Goal: Check status: Check status

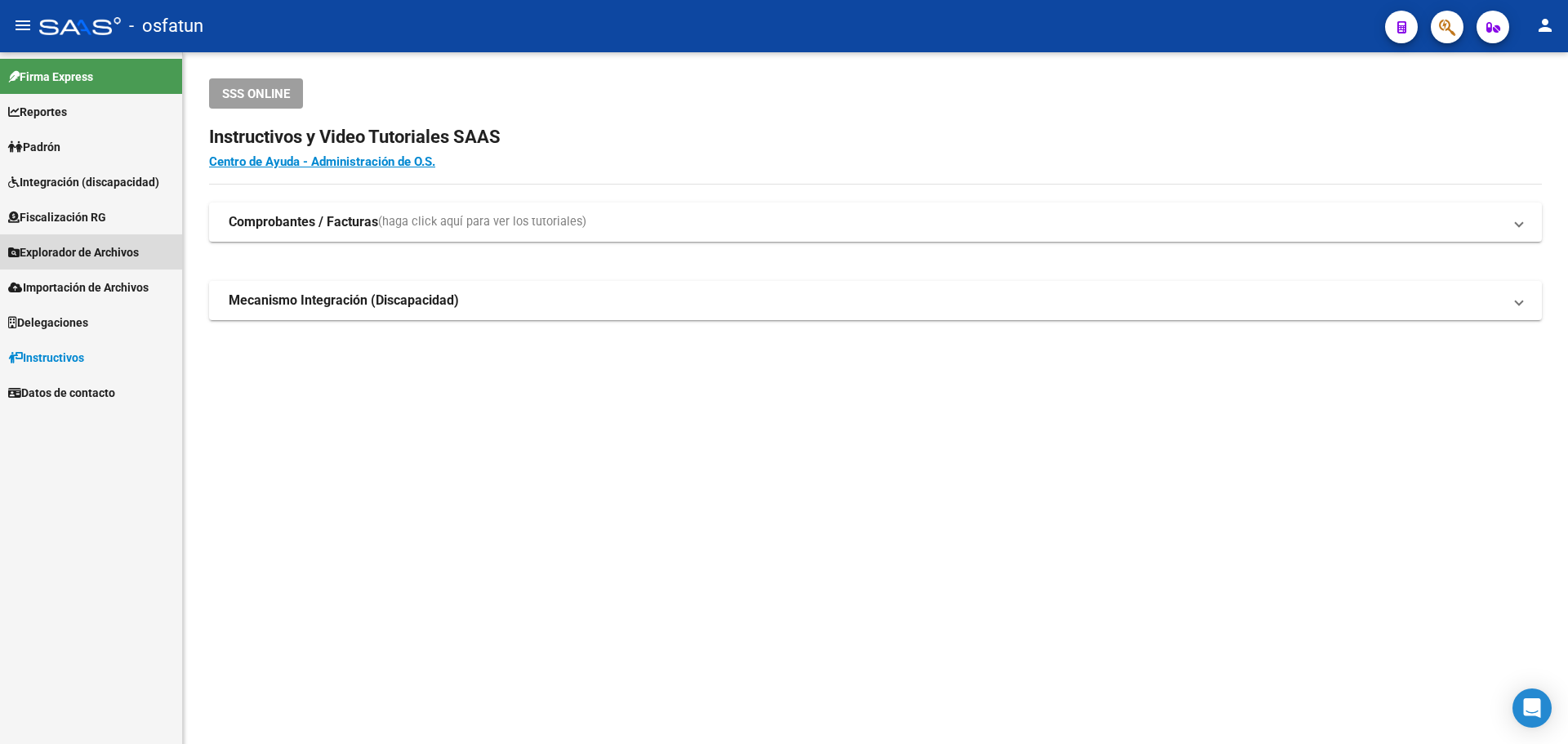
click at [105, 248] on span "Explorador de Archivos" at bounding box center [74, 252] width 131 height 18
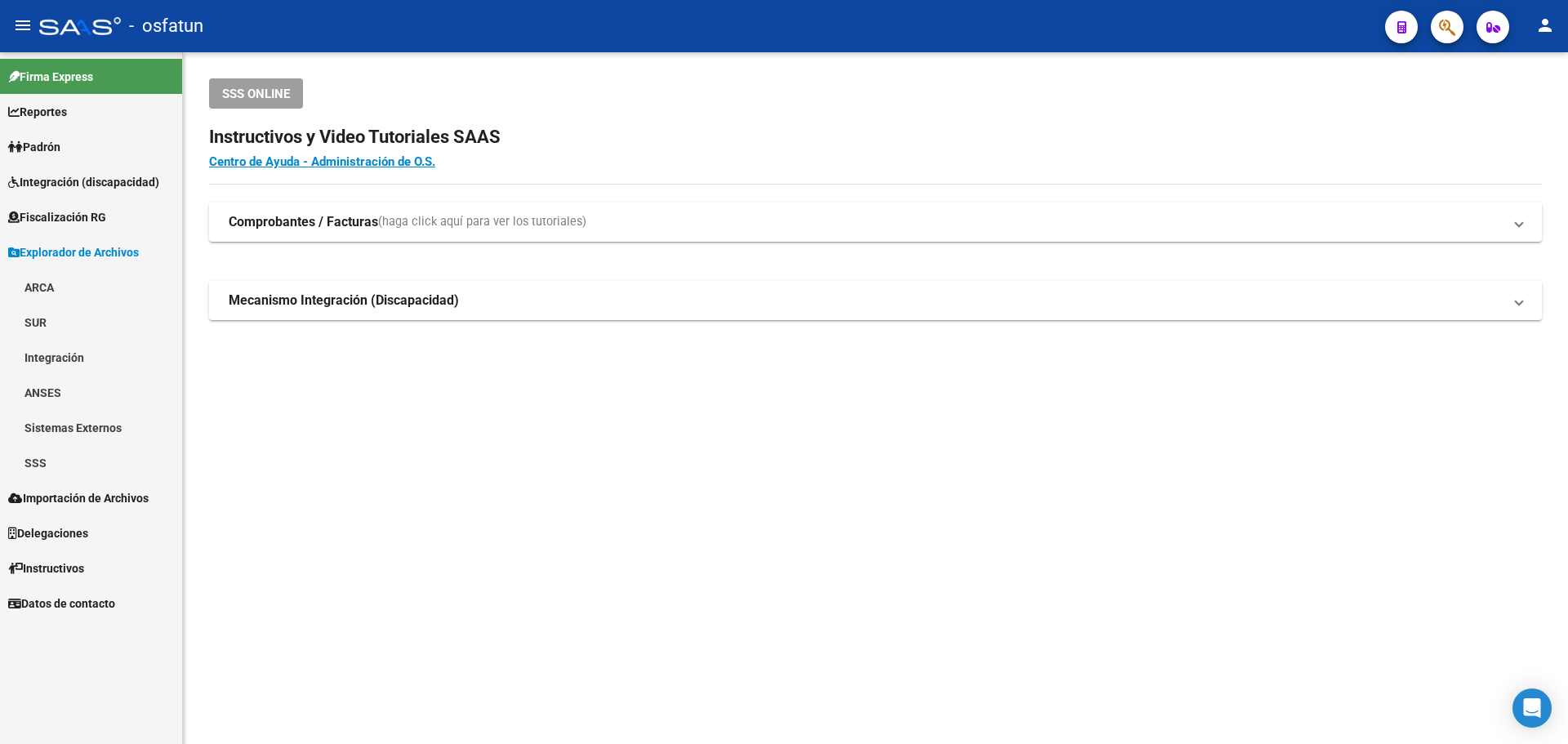
click at [52, 458] on link "SSS" at bounding box center [91, 462] width 182 height 35
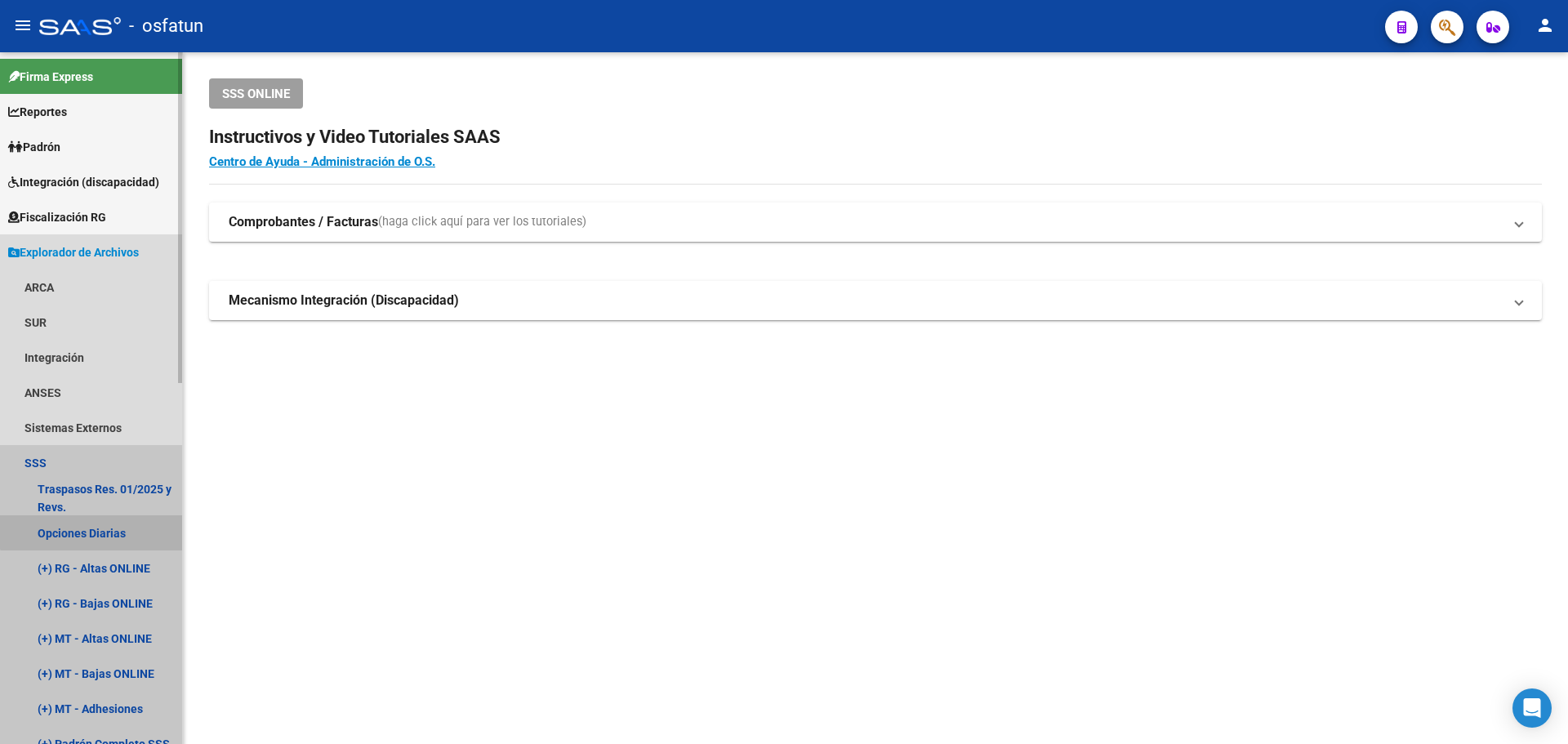
click at [96, 527] on link "Opciones Diarias" at bounding box center [91, 533] width 182 height 35
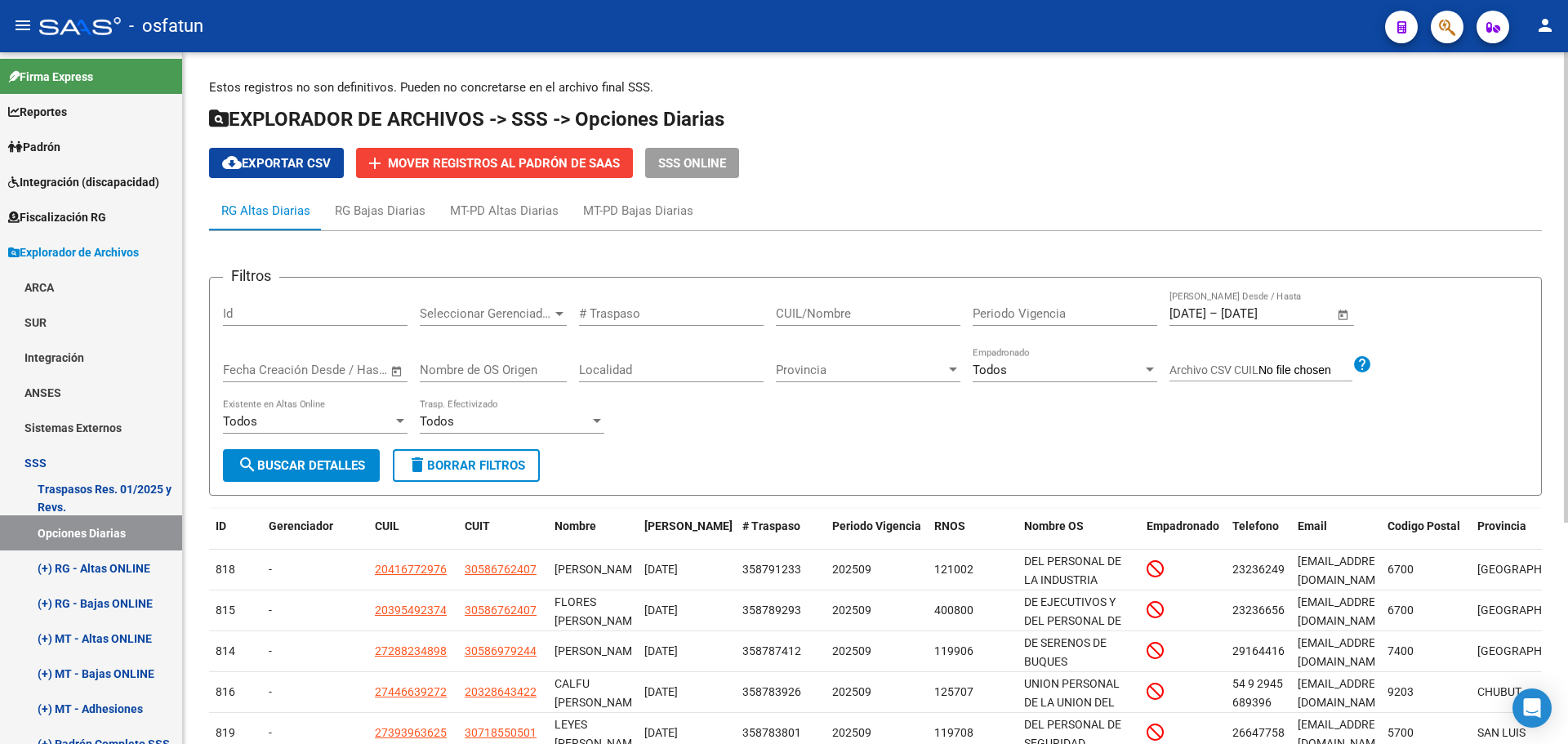
click at [1352, 313] on span "Open calendar" at bounding box center [1344, 314] width 39 height 39
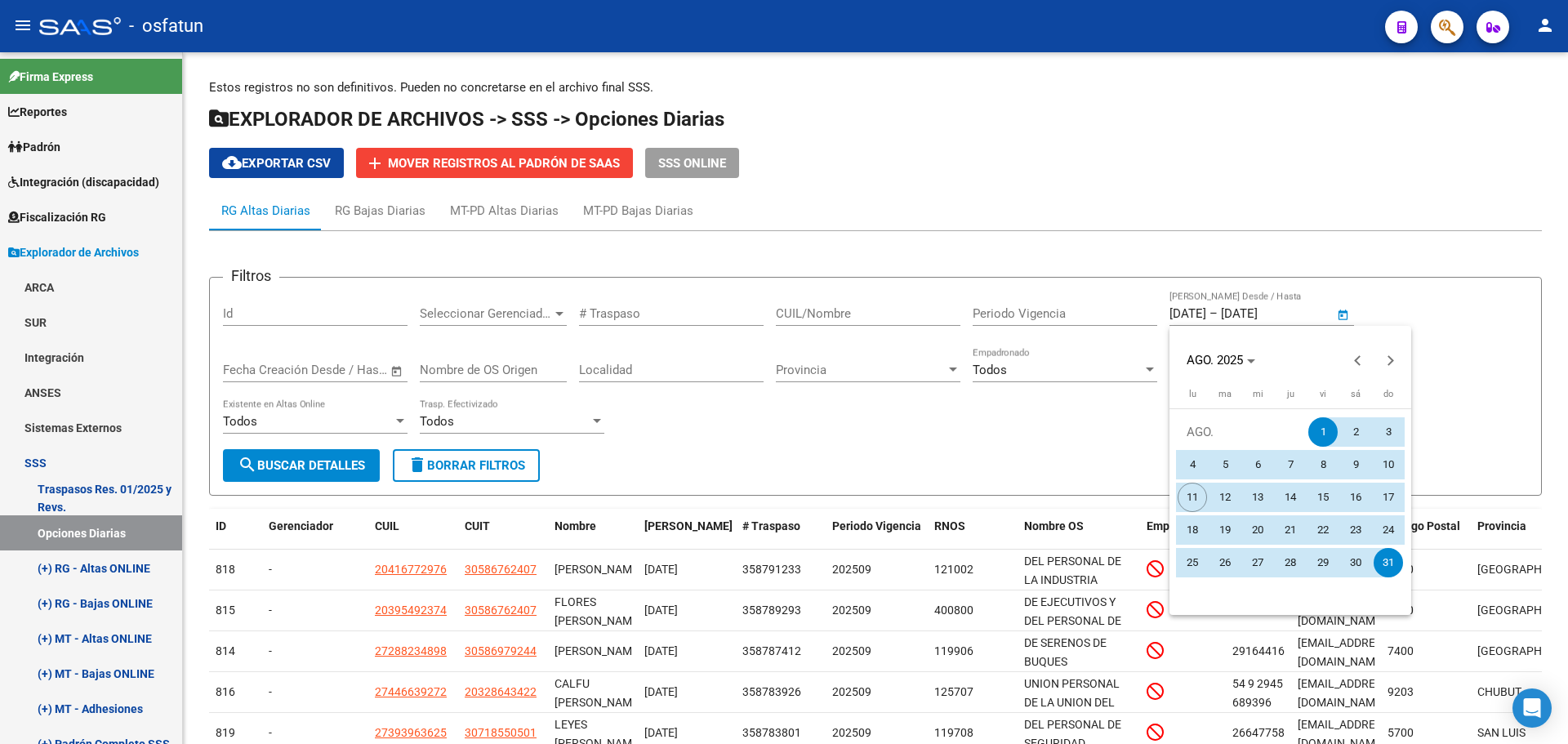
click at [1183, 467] on span "4" at bounding box center [1192, 464] width 29 height 29
type input "[DATE]"
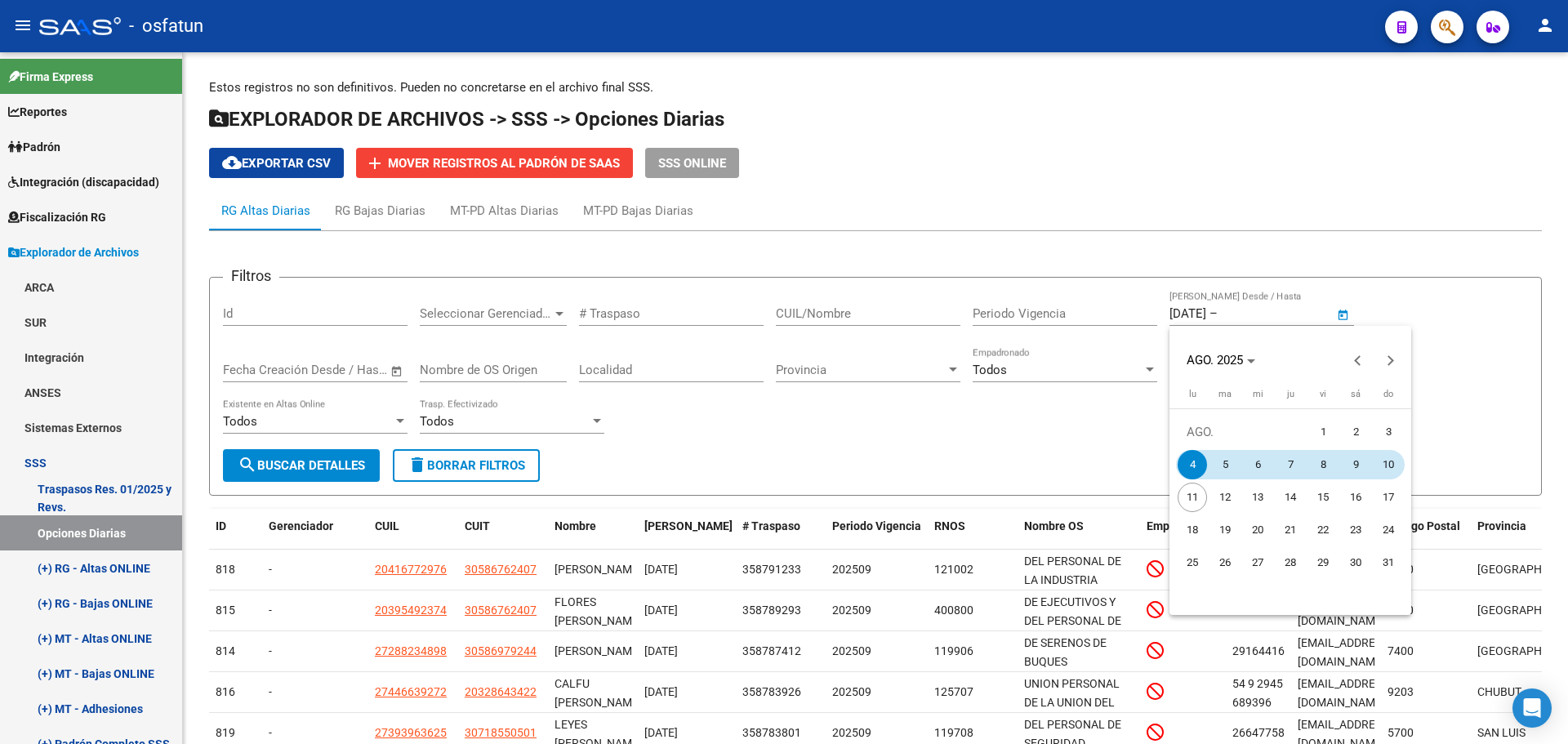
click at [1393, 470] on span "10" at bounding box center [1388, 464] width 29 height 29
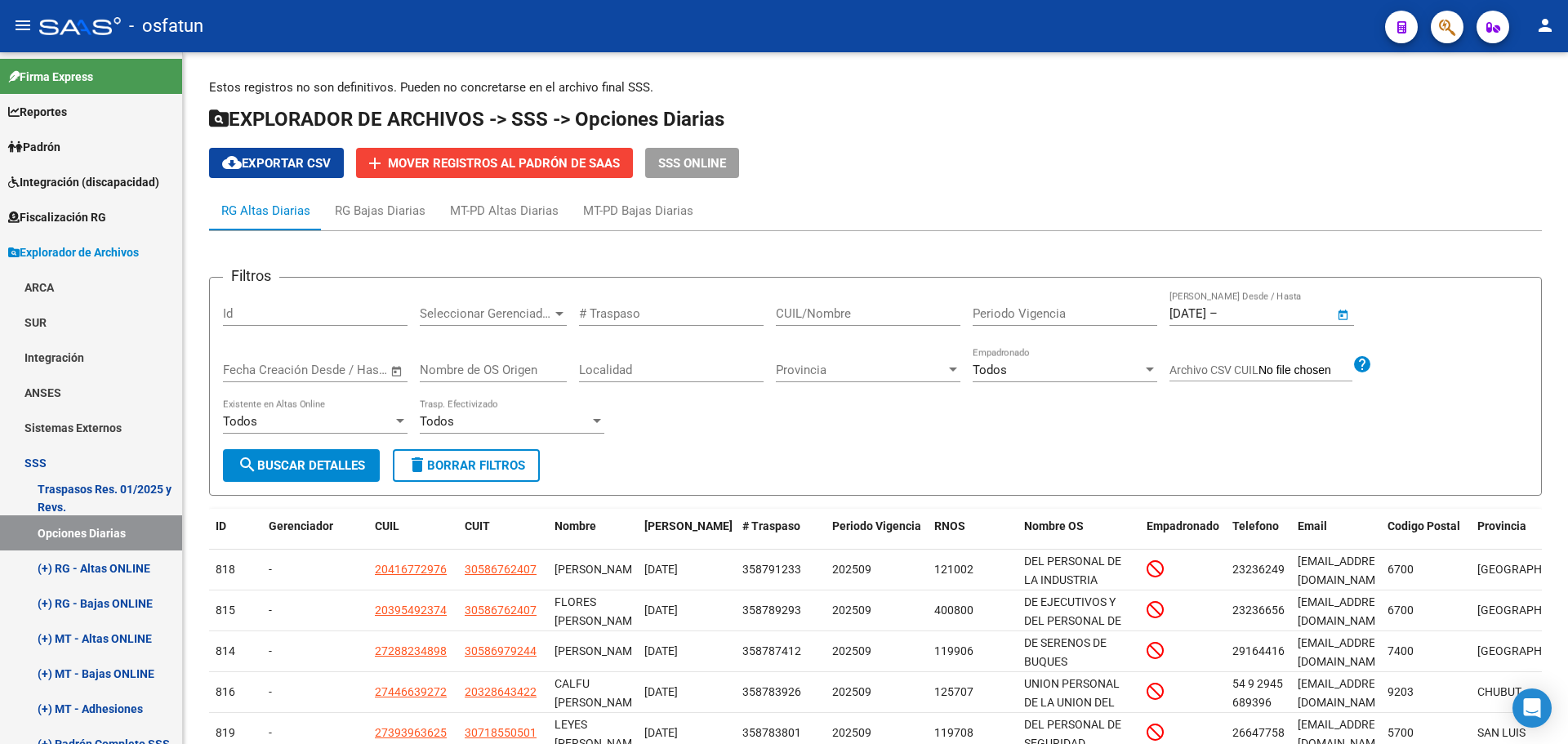
type input "[DATE]"
click at [402, 208] on div "RG Bajas Diarias" at bounding box center [380, 211] width 91 height 18
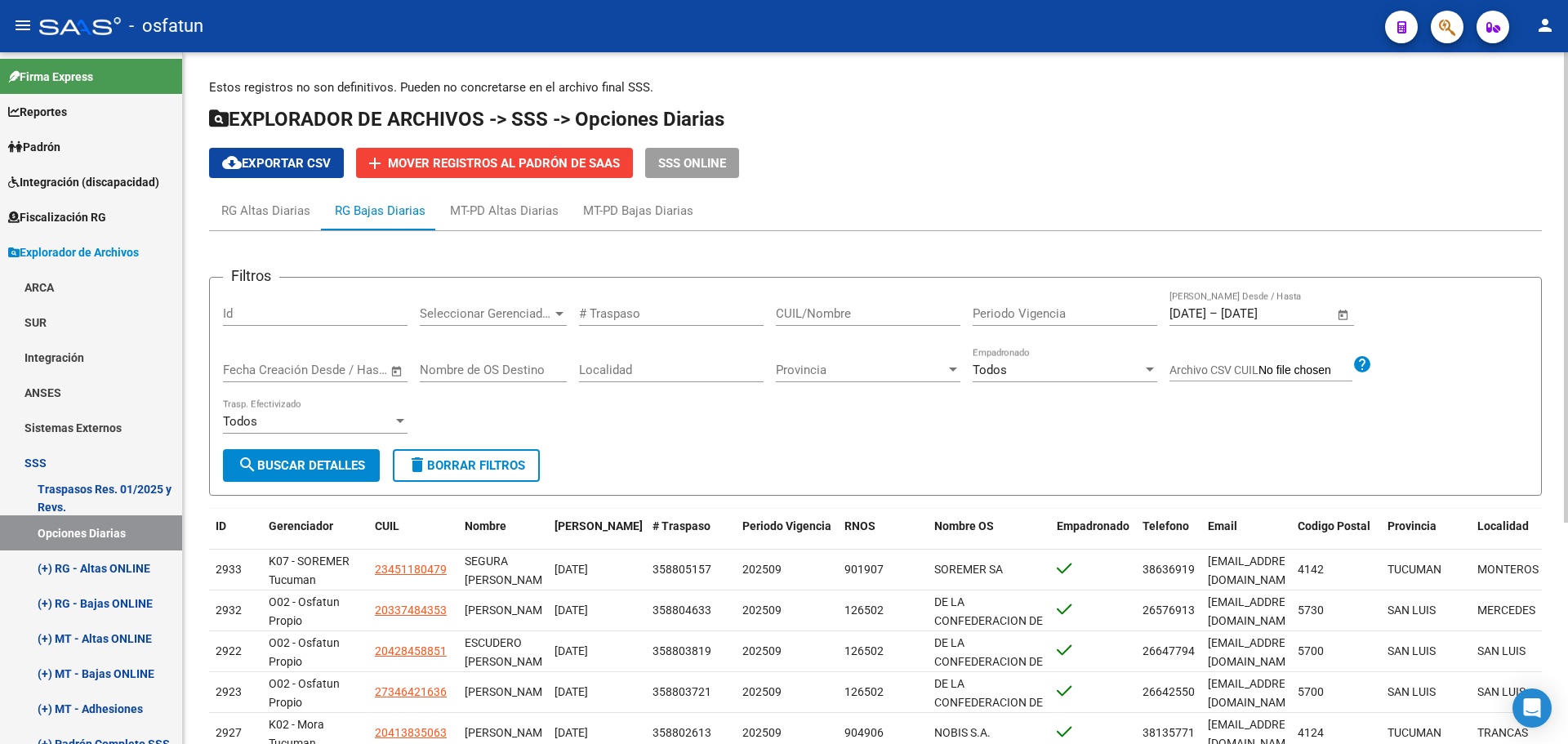
click at [1184, 319] on input "[DATE]" at bounding box center [1188, 313] width 37 height 15
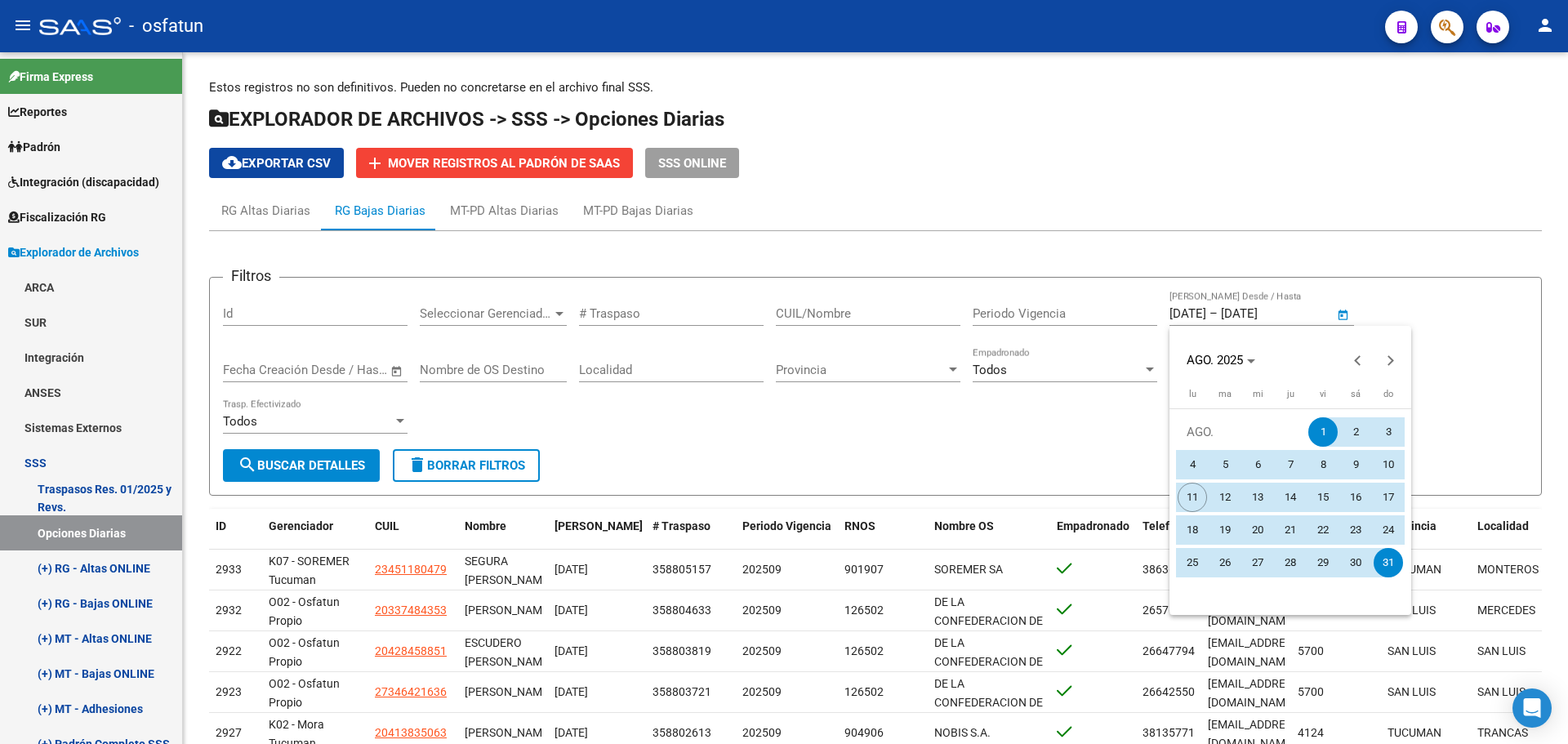
click at [1190, 473] on span "4" at bounding box center [1192, 464] width 29 height 29
type input "[DATE]"
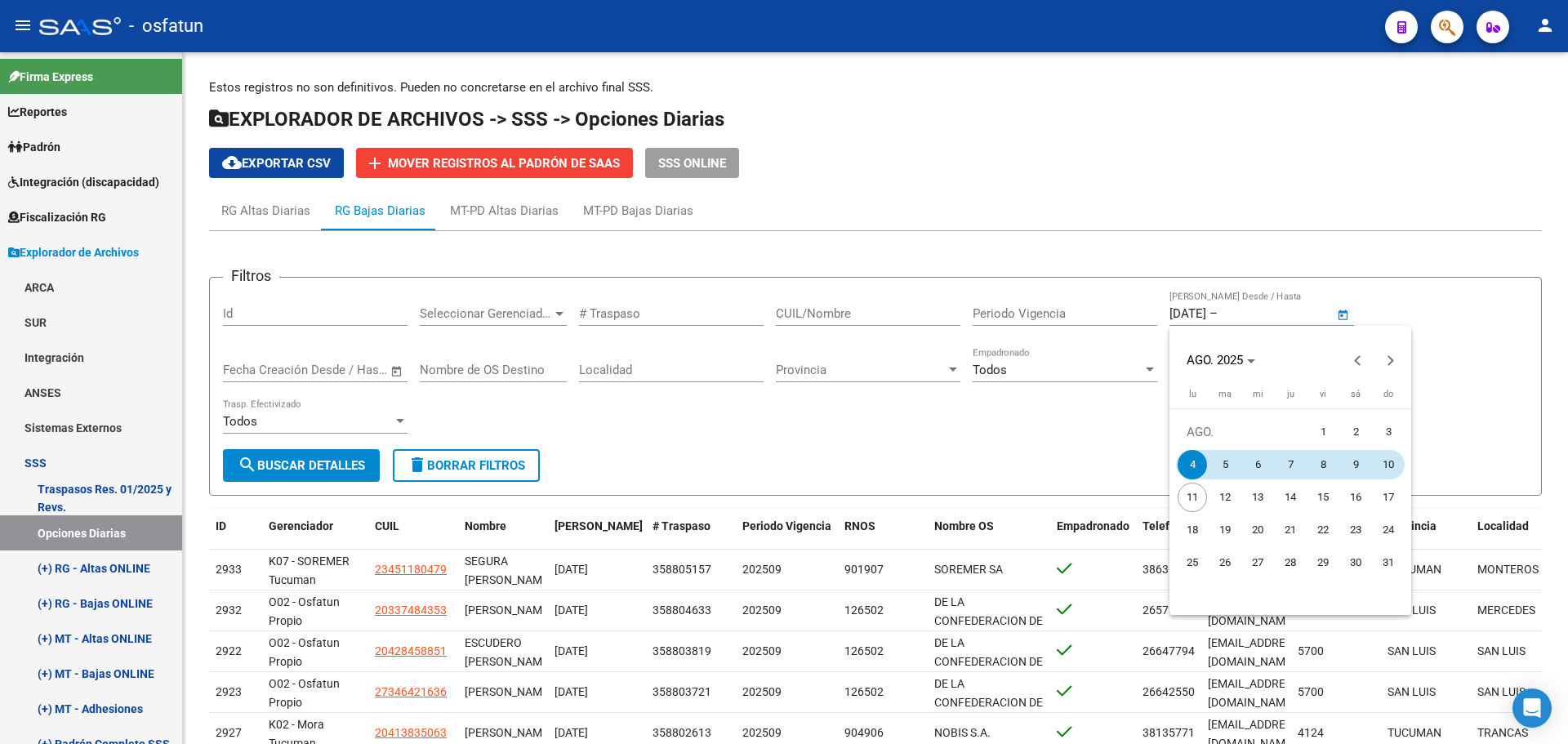
click at [1394, 461] on span "10" at bounding box center [1388, 464] width 29 height 29
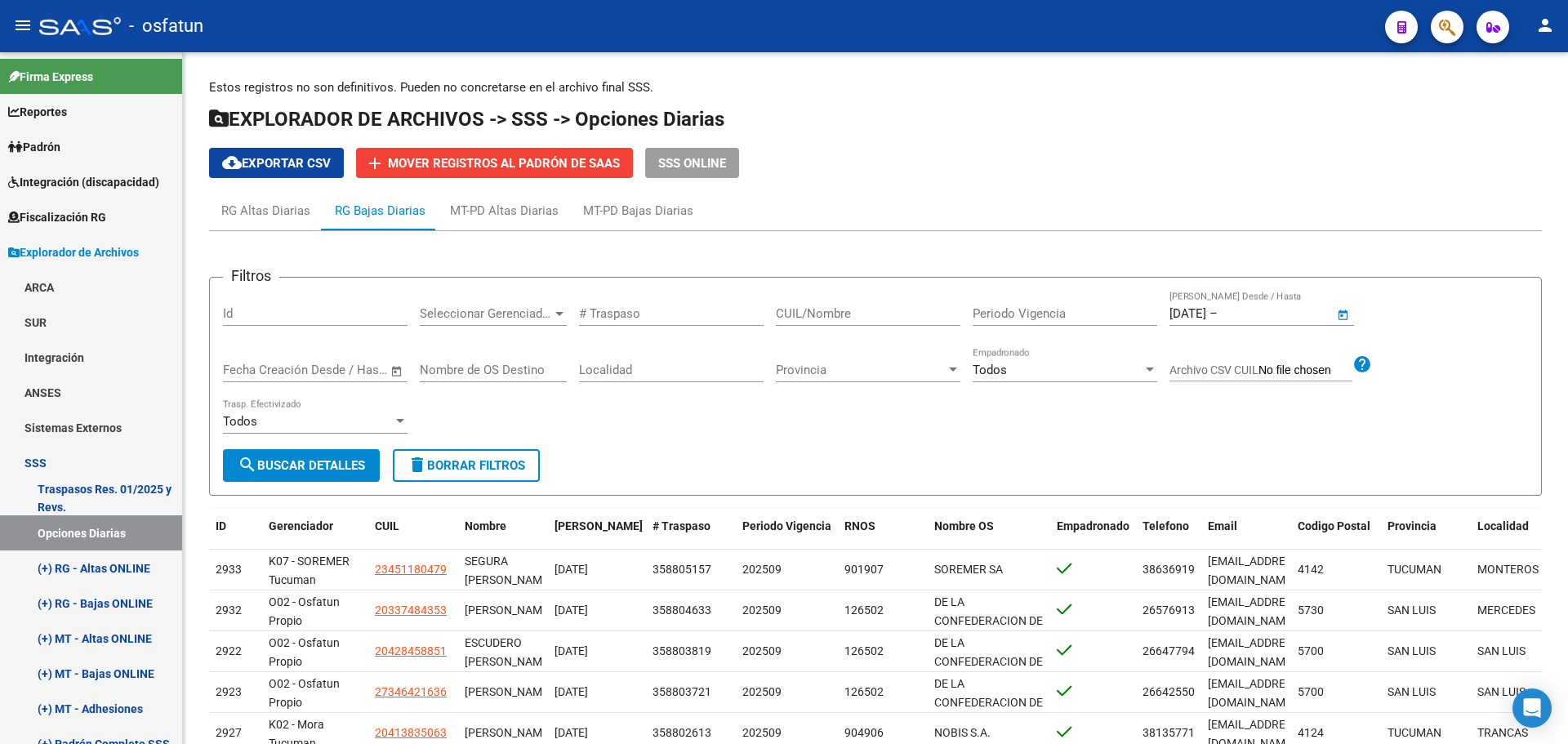
type input "[DATE]"
click at [362, 470] on span "search Buscar Detalles" at bounding box center [301, 465] width 128 height 15
click at [288, 160] on span "cloud_download Exportar CSV" at bounding box center [276, 163] width 109 height 15
click at [752, 473] on form "Filtros Id Seleccionar Gerenciador Seleccionar Gerenciador # Traspaso CUIL/Nomb…" at bounding box center [875, 386] width 1333 height 219
click at [609, 214] on div "MT-PD Bajas Diarias" at bounding box center [638, 211] width 110 height 18
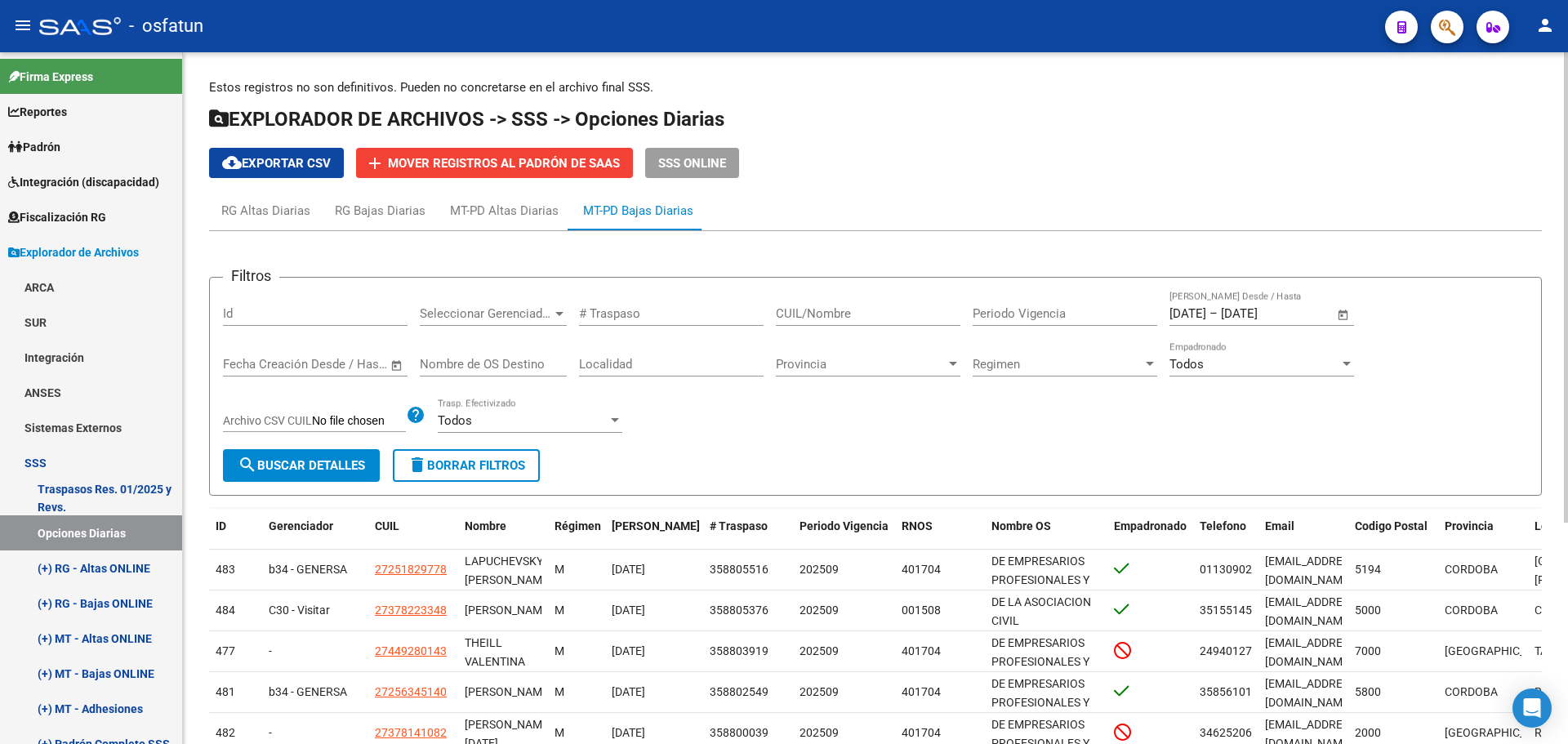
scroll to position [81, 0]
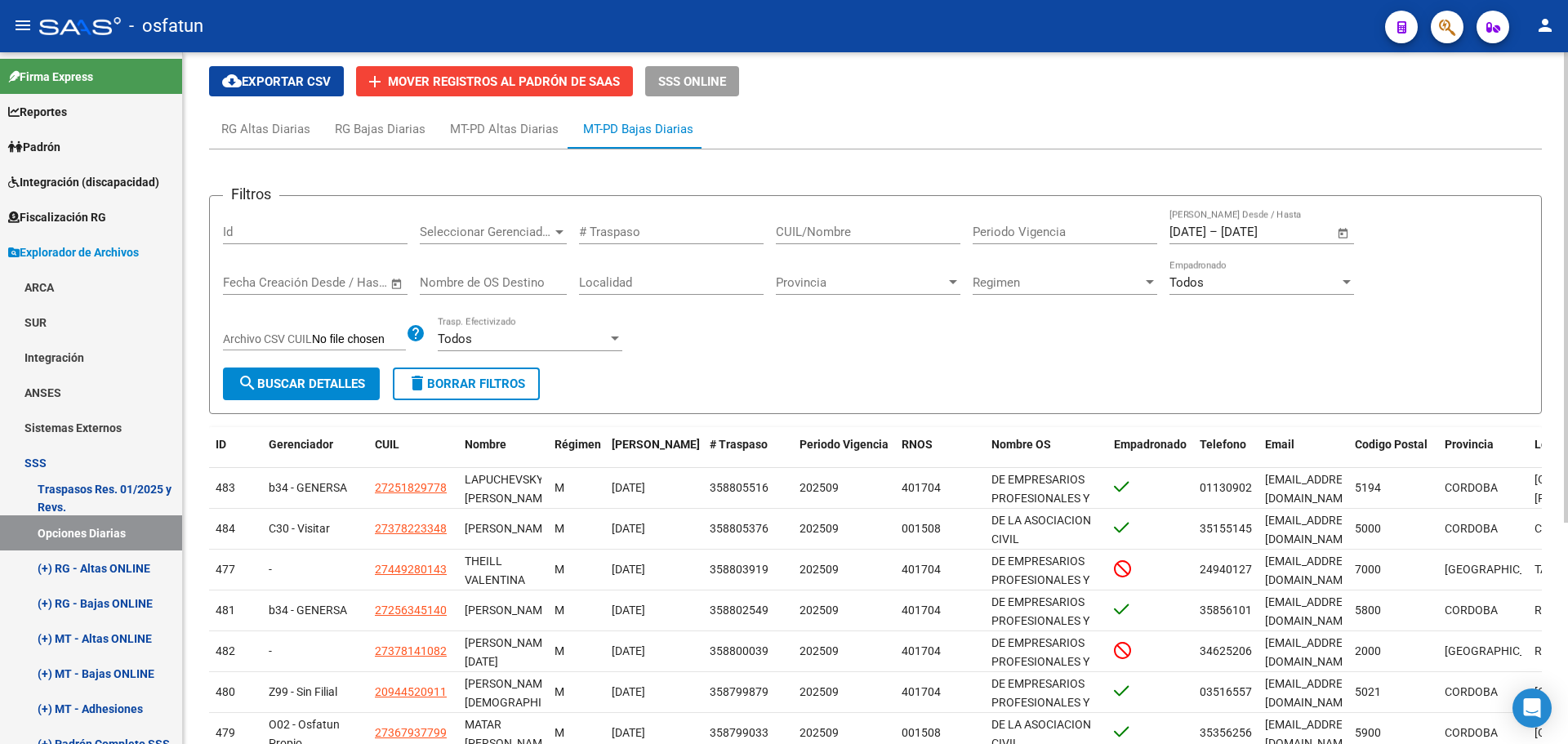
click at [1180, 236] on input "[DATE]" at bounding box center [1188, 231] width 37 height 15
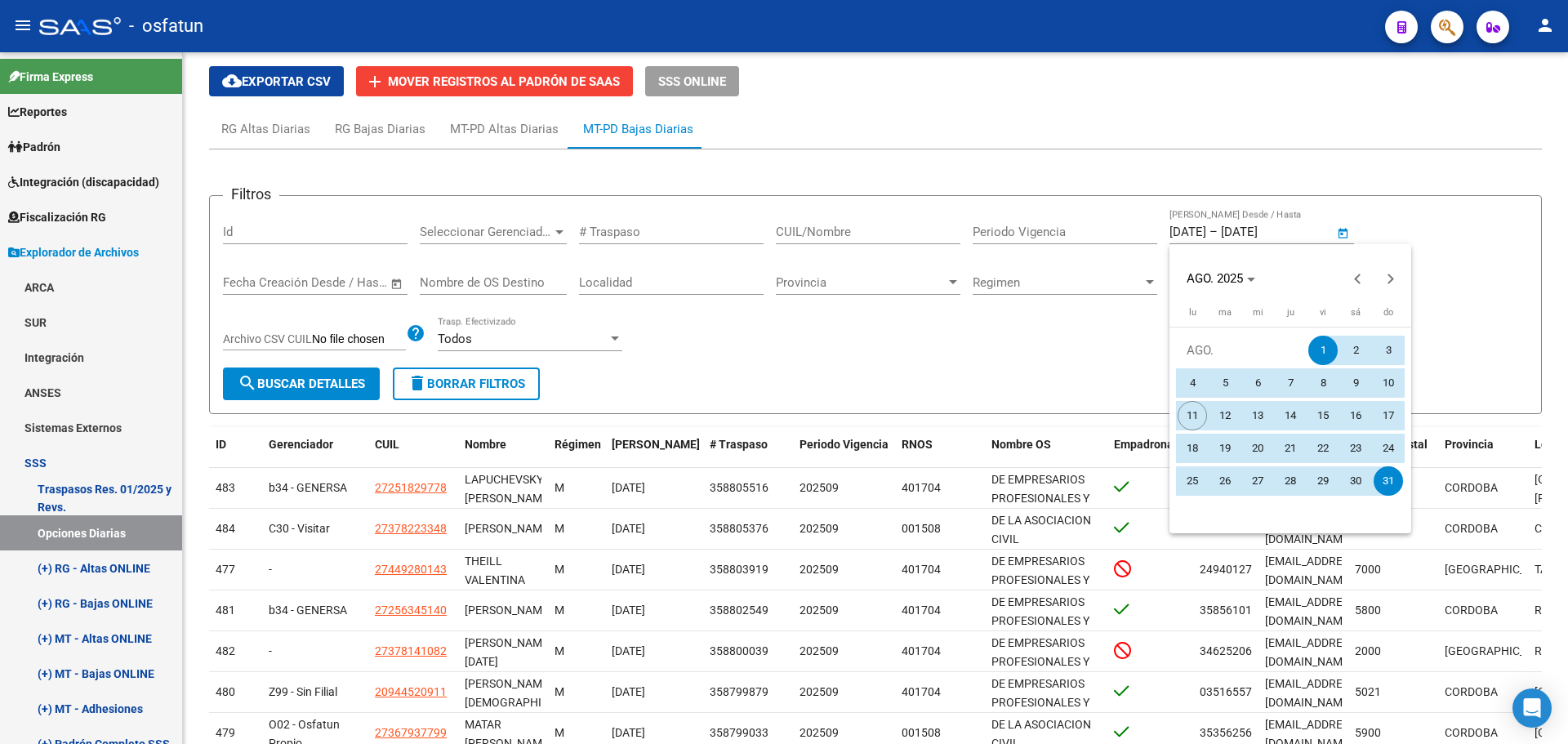
click at [1196, 384] on span "4" at bounding box center [1192, 383] width 29 height 29
type input "[DATE]"
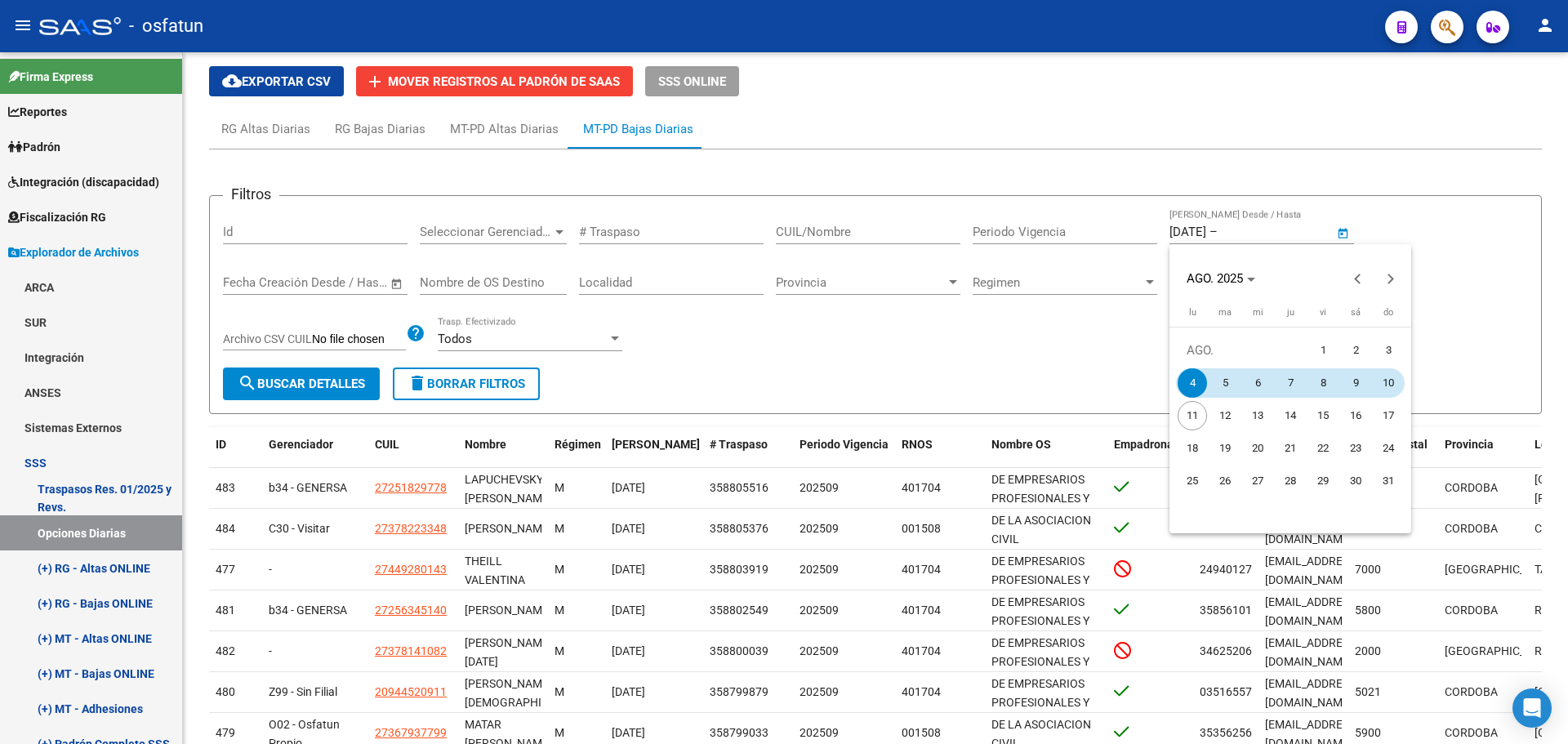
click at [1392, 384] on span "10" at bounding box center [1388, 383] width 29 height 29
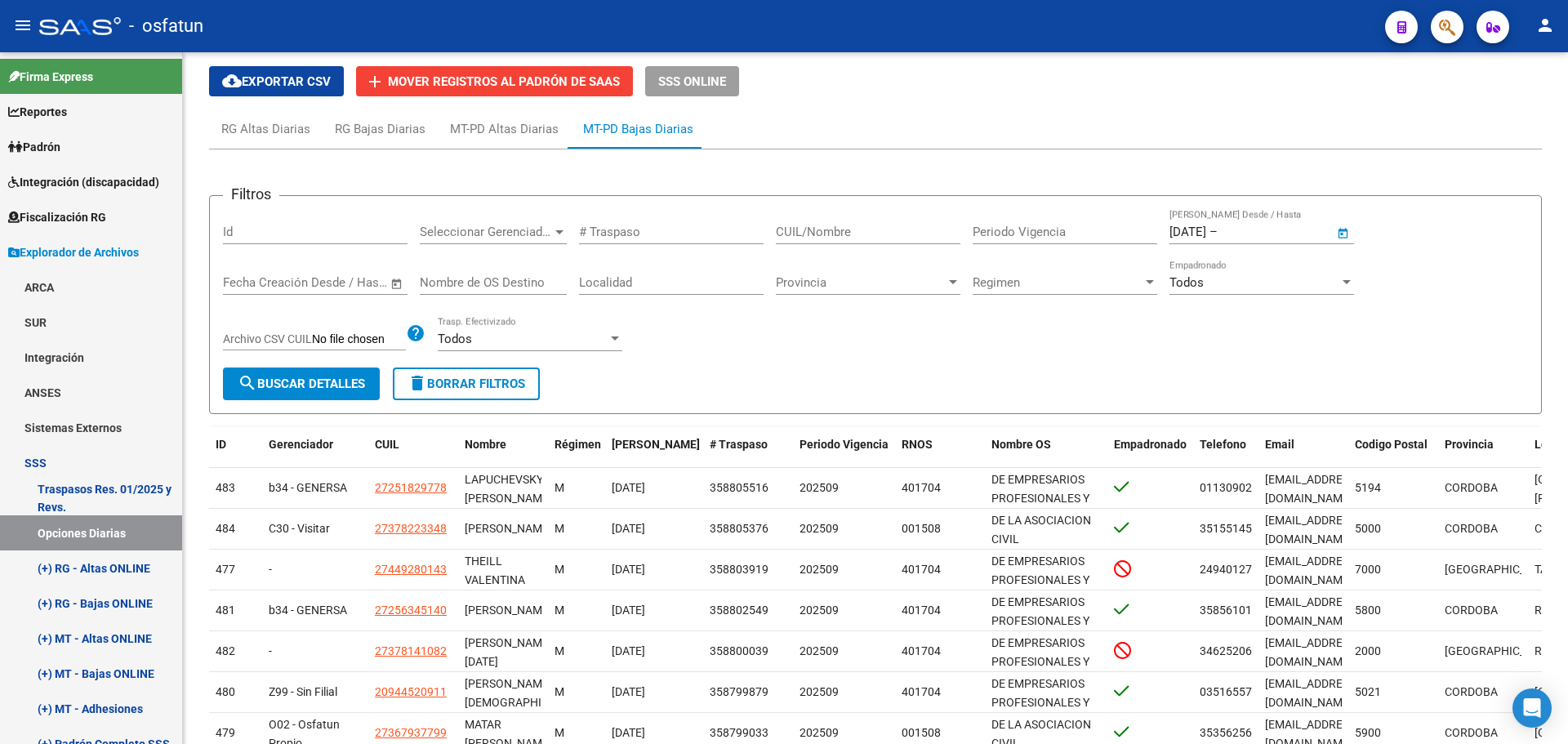
type input "[DATE]"
click at [343, 385] on span "search Buscar Detalles" at bounding box center [301, 384] width 128 height 15
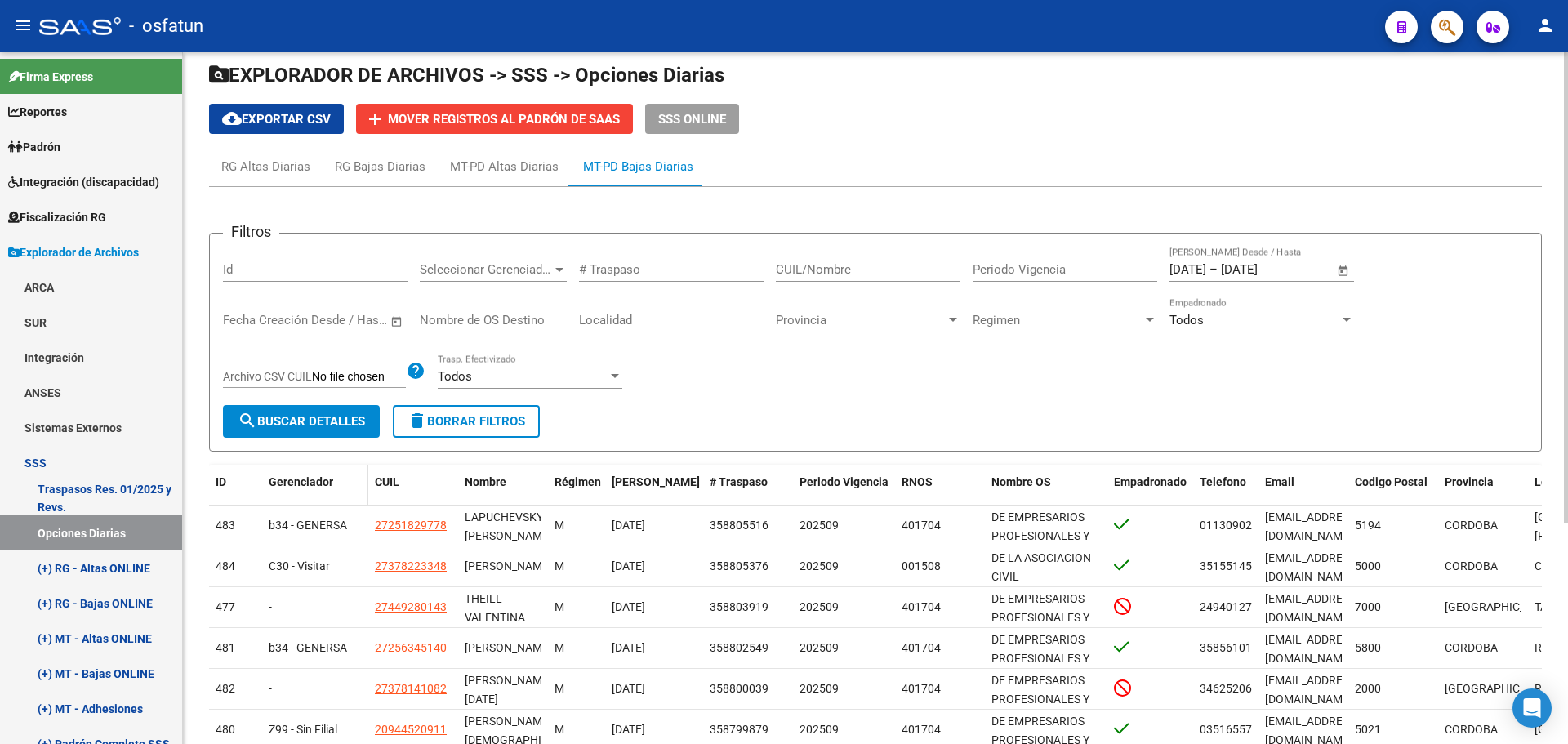
scroll to position [0, 0]
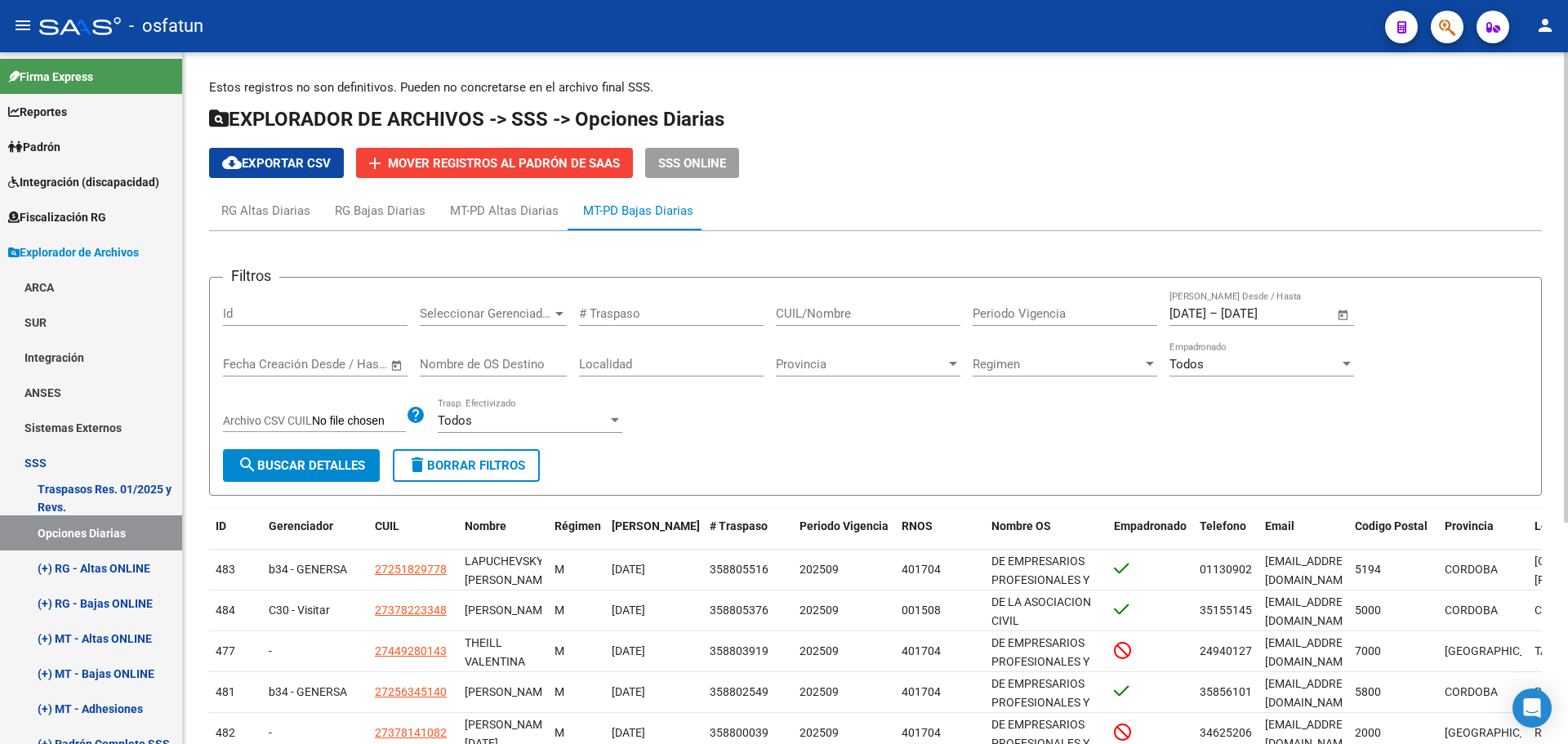
click at [291, 168] on span "cloud_download Exportar CSV" at bounding box center [276, 163] width 109 height 15
